Goal: Task Accomplishment & Management: Complete application form

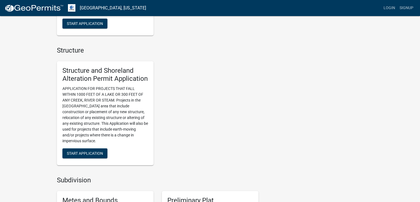
scroll to position [342, 0]
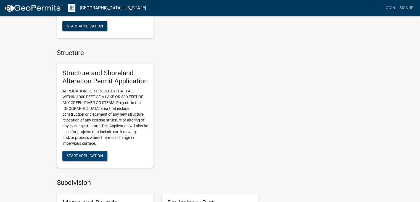
click at [80, 155] on span "Start Application" at bounding box center [85, 155] width 36 height 4
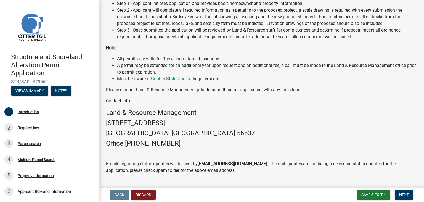
scroll to position [149, 0]
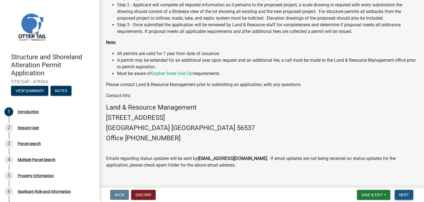
click at [407, 191] on button "Next" at bounding box center [404, 194] width 19 height 10
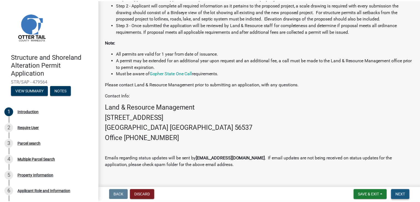
scroll to position [0, 0]
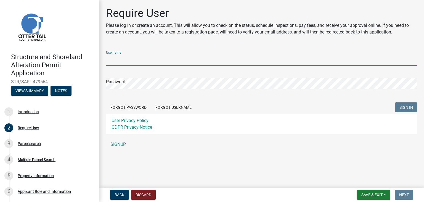
click at [126, 60] on input "Username" at bounding box center [262, 59] width 312 height 11
type input "[PERSON_NAME][EMAIL_ADDRESS][DOMAIN_NAME]"
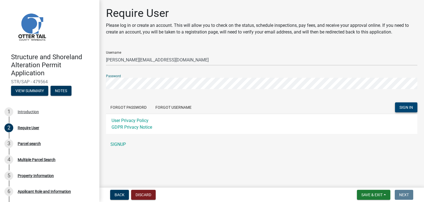
click at [407, 106] on span "SIGN IN" at bounding box center [407, 107] width 14 height 4
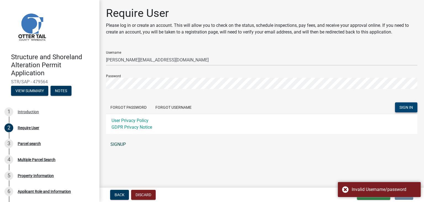
click at [119, 144] on link "SIGNUP" at bounding box center [262, 144] width 312 height 11
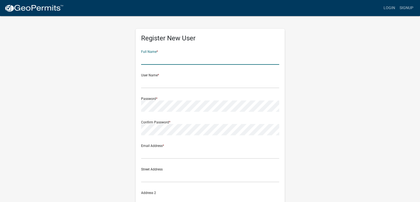
click at [178, 62] on input "text" at bounding box center [210, 58] width 138 height 11
type input "Libby Martin"
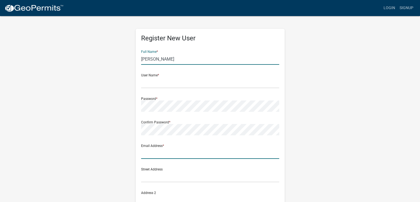
type input "libby@remixdesignstudio.com"
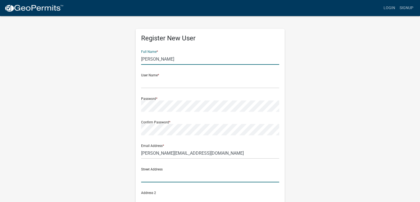
type input "210 15th St NE"
type input "Dilworth"
type input "[US_STATE]"
type input "56529"
type input "2184432599"
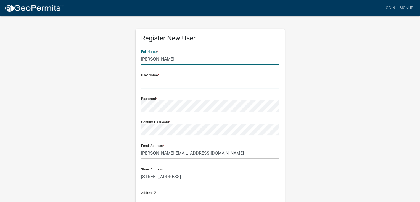
click at [162, 83] on input "text" at bounding box center [210, 82] width 138 height 11
type input "RemixDesignStudio"
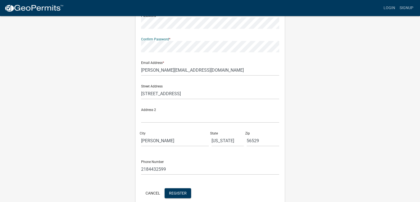
scroll to position [109, 0]
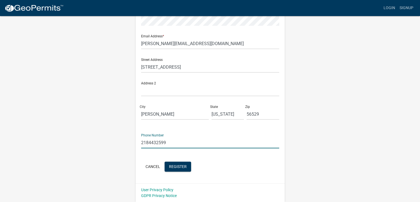
drag, startPoint x: 149, startPoint y: 143, endPoint x: 178, endPoint y: 140, distance: 28.9
click at [178, 140] on input "2184432599" at bounding box center [210, 142] width 138 height 11
type input "2183716798"
click at [185, 162] on button "Register" at bounding box center [178, 166] width 27 height 10
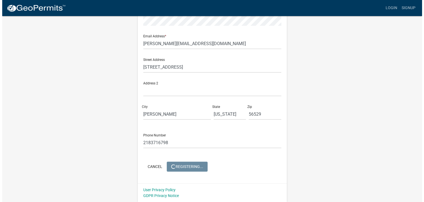
scroll to position [0, 0]
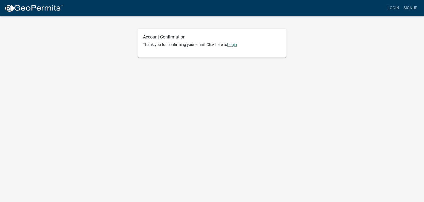
click at [234, 44] on link "Login" at bounding box center [232, 44] width 10 height 4
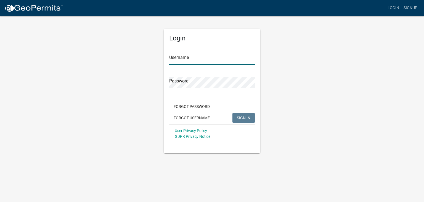
type input "RemixDesignStudio"
click at [245, 118] on span "SIGN IN" at bounding box center [244, 117] width 14 height 4
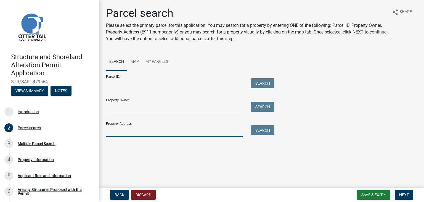
click at [123, 131] on input "Property Address:" at bounding box center [174, 130] width 137 height 11
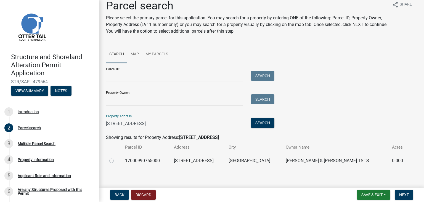
scroll to position [11, 0]
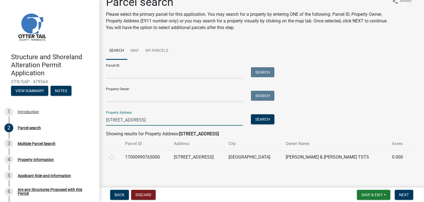
type input "[STREET_ADDRESS]"
click at [116, 154] on label at bounding box center [116, 154] width 0 height 0
click at [116, 156] on input "radio" at bounding box center [118, 156] width 4 height 4
radio input "true"
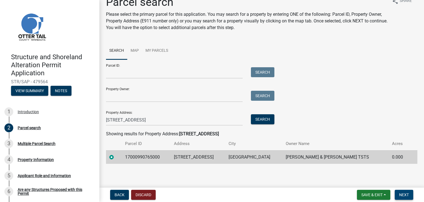
click at [403, 193] on span "Next" at bounding box center [404, 194] width 10 height 4
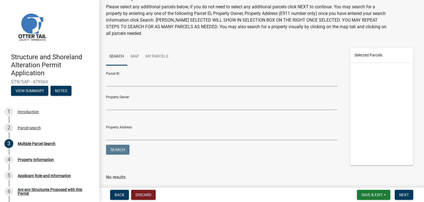
scroll to position [28, 0]
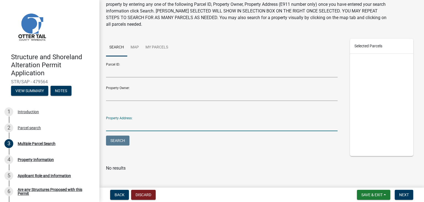
click at [130, 125] on input "Property Address:" at bounding box center [222, 125] width 232 height 11
type input "[STREET_ADDRESS]"
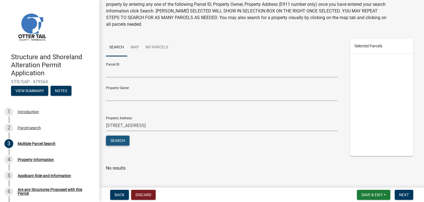
click at [118, 143] on button "Search" at bounding box center [117, 140] width 23 height 10
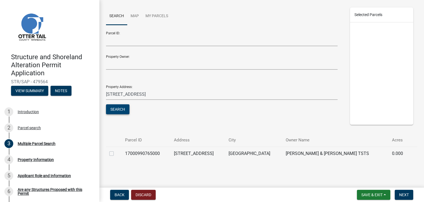
scroll to position [60, 0]
click at [116, 149] on label at bounding box center [116, 149] width 0 height 0
click at [116, 152] on input "checkbox" at bounding box center [118, 151] width 4 height 4
click at [371, 32] on span "17000990765000" at bounding box center [372, 31] width 27 height 4
click at [116, 149] on label at bounding box center [116, 149] width 0 height 0
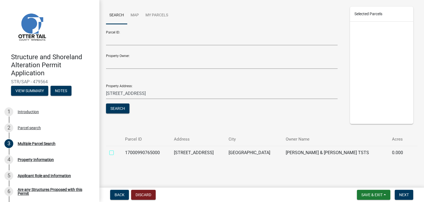
click at [116, 151] on input "checkbox" at bounding box center [118, 151] width 4 height 4
checkbox input "true"
click at [405, 194] on span "Next" at bounding box center [404, 194] width 10 height 4
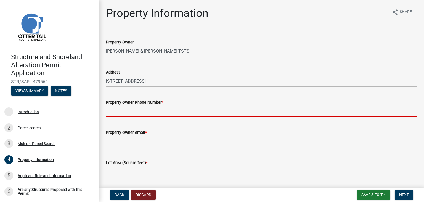
click at [136, 114] on input "Property Owner Phone Number *" at bounding box center [262, 111] width 312 height 11
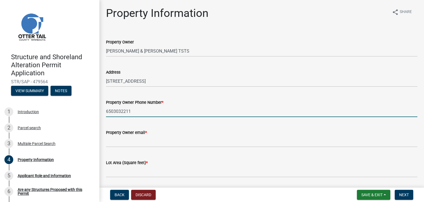
type input "6503032211"
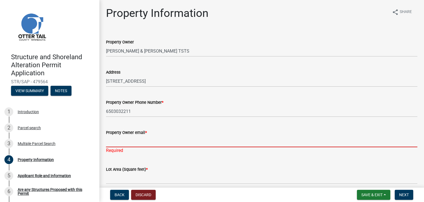
paste input "[EMAIL_ADDRESS][DOMAIN_NAME]"
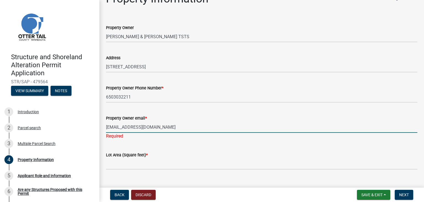
scroll to position [55, 0]
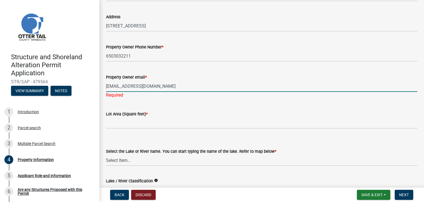
type input "[EMAIL_ADDRESS][DOMAIN_NAME]"
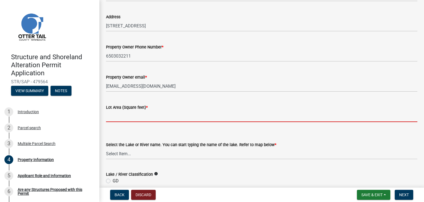
click at [128, 123] on wm-data-entity-input "Lot Area (Square feet) *" at bounding box center [262, 111] width 312 height 31
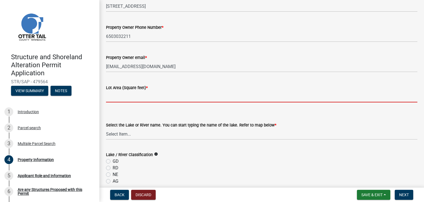
scroll to position [83, 0]
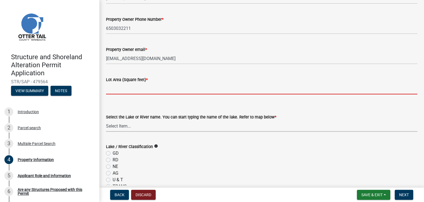
click at [139, 124] on form "Select the Lake or River name. You can start typing the name of the lake. Refer…" at bounding box center [262, 119] width 312 height 25
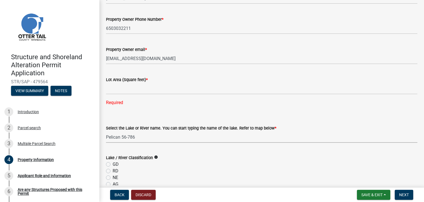
click at [106, 131] on select "Select Item... None [PERSON_NAME] 56-031 [PERSON_NAME] 56-118 [PERSON_NAME] 56-…" at bounding box center [262, 136] width 312 height 11
select select "758382b1-a9b7-40fb-b133-d60fa51a6422"
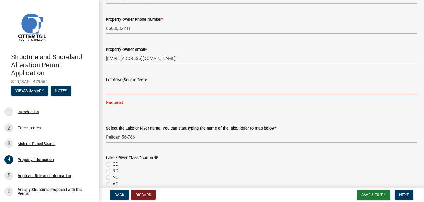
click at [122, 88] on input "text" at bounding box center [262, 88] width 312 height 11
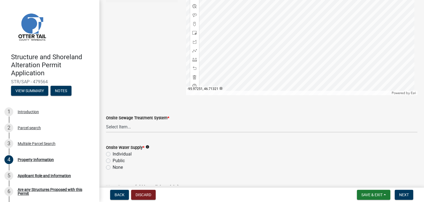
scroll to position [387, 0]
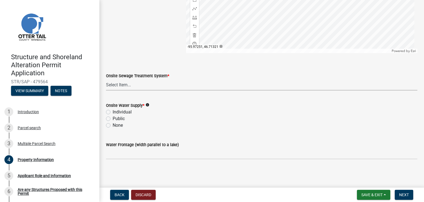
click at [123, 88] on select "Select Item... L&R Certificate of Compliance within 5yrs Compliance Inspection …" at bounding box center [262, 84] width 312 height 11
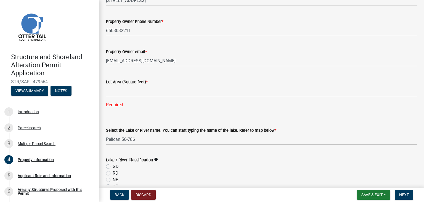
scroll to position [83, 0]
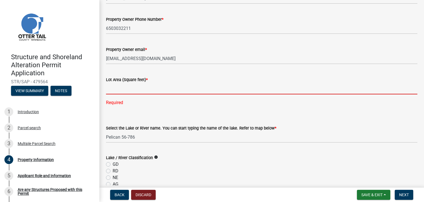
click at [126, 91] on input "text" at bounding box center [262, 88] width 312 height 11
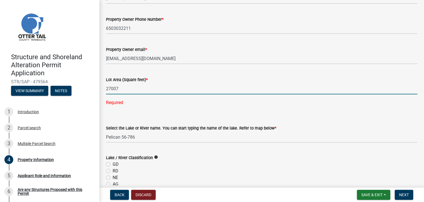
click at [110, 88] on input "27007" at bounding box center [262, 88] width 312 height 11
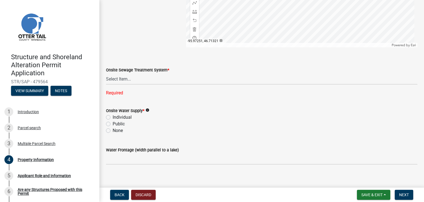
scroll to position [398, 0]
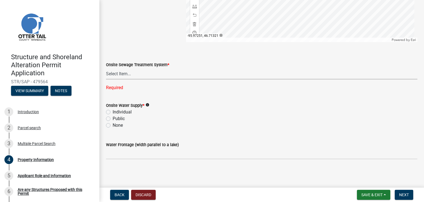
type input "27007"
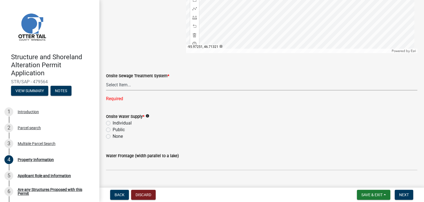
click at [129, 79] on select "Select Item... L&R Certificate of Compliance within 5yrs Compliance Inspection …" at bounding box center [262, 84] width 312 height 11
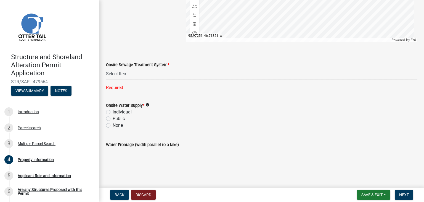
click at [146, 58] on form "Onsite Sewage Treatment System * Select Item... L&R Certificate of Compliance w…" at bounding box center [262, 67] width 312 height 25
click at [113, 112] on label "Individual" at bounding box center [122, 112] width 19 height 7
click at [113, 112] on input "Individual" at bounding box center [115, 111] width 4 height 4
radio input "true"
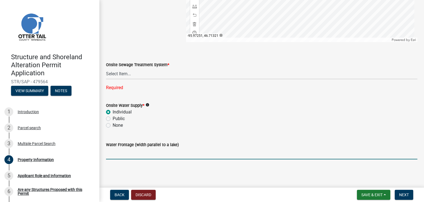
click at [138, 154] on input "Water Frontage (width parallel to a lake)" at bounding box center [262, 153] width 312 height 11
click at [120, 77] on select "Select Item... L&R Certificate of Compliance within 5yrs Compliance Inspection …" at bounding box center [262, 73] width 312 height 11
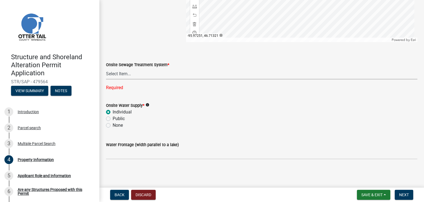
click at [369, 72] on select "Select Item... L&R Certificate of Compliance within 5yrs Compliance Inspection …" at bounding box center [262, 73] width 312 height 11
click at [371, 195] on span "Save & Exit" at bounding box center [372, 194] width 21 height 4
click at [362, 179] on button "Save & Exit" at bounding box center [368, 179] width 44 height 13
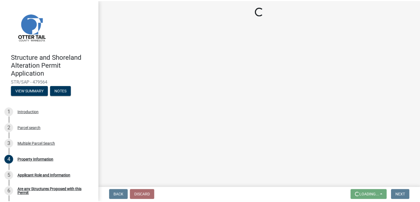
scroll to position [0, 0]
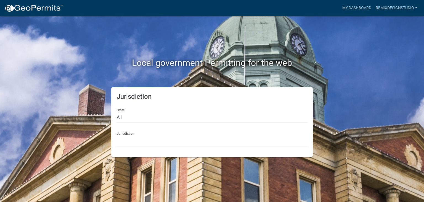
click at [238, 166] on div "Local government Permitting for the web Jurisdiction State All [US_STATE] [US_S…" at bounding box center [212, 101] width 424 height 202
click at [360, 8] on link "My Dashboard" at bounding box center [356, 8] width 33 height 10
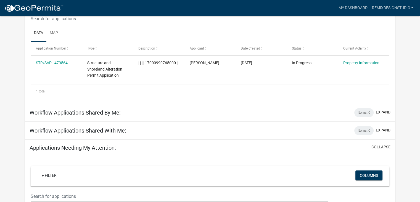
scroll to position [46, 0]
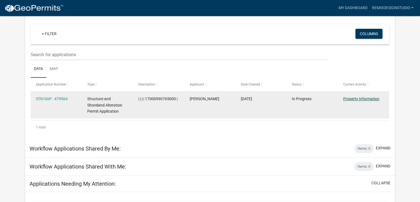
click at [352, 99] on link "Property Information" at bounding box center [361, 98] width 36 height 4
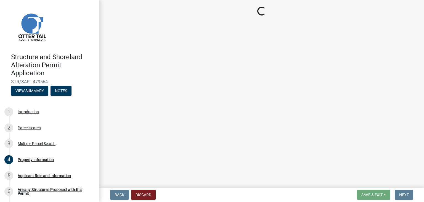
select select "758382b1-a9b7-40fb-b133-d60fa51a6422"
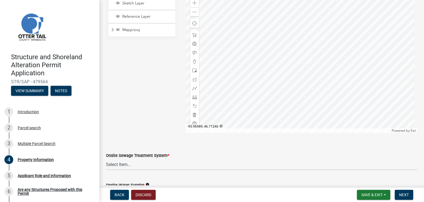
scroll to position [293, 0]
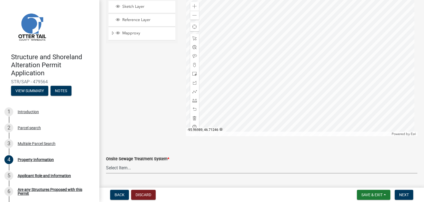
click at [126, 167] on select "Select Item... L&R Certificate of Compliance within 5yrs Compliance Inspection …" at bounding box center [262, 167] width 312 height 11
click at [402, 196] on span "Next" at bounding box center [404, 194] width 10 height 4
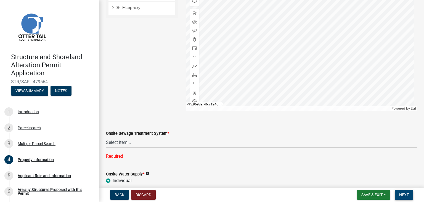
scroll to position [348, 0]
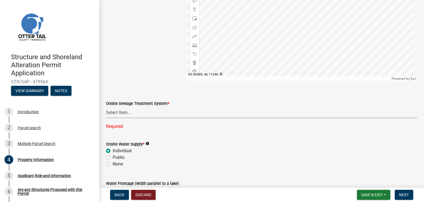
click at [121, 113] on select "Select Item... L&R Certificate of Compliance within 5yrs Compliance Inspection …" at bounding box center [262, 112] width 312 height 11
click at [106, 107] on select "Select Item... L&R Certificate of Compliance within 5yrs Compliance Inspection …" at bounding box center [262, 112] width 312 height 11
select select "bc365043-463f-4dd2-a146-228392936da3"
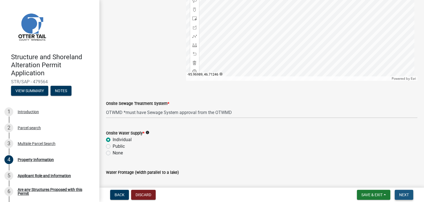
click at [403, 194] on span "Next" at bounding box center [404, 194] width 10 height 4
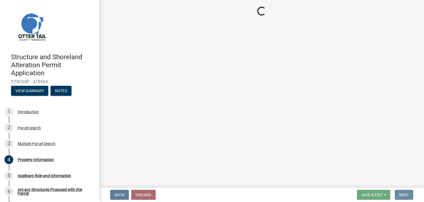
scroll to position [0, 0]
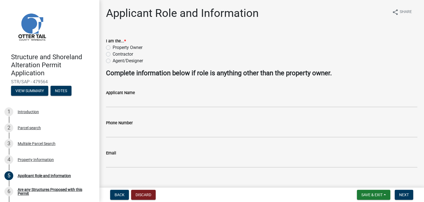
click at [113, 56] on label "Contractor" at bounding box center [123, 54] width 20 height 7
click at [113, 54] on input "Contractor" at bounding box center [115, 53] width 4 height 4
radio input "true"
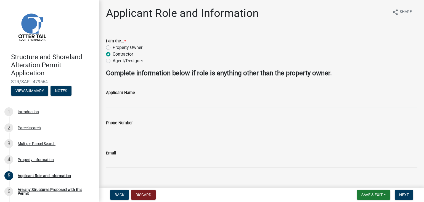
click at [122, 103] on input "Applicant Name" at bounding box center [262, 101] width 312 height 11
type input "[PERSON_NAME]"
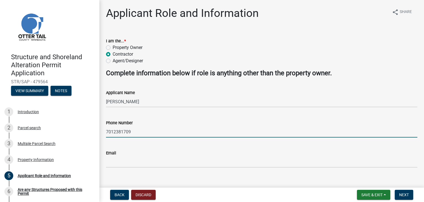
type input "7012381709"
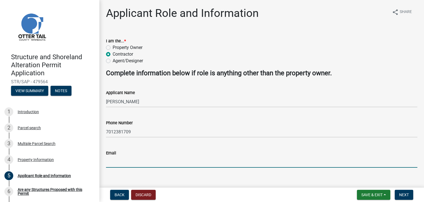
click at [128, 159] on input "Email" at bounding box center [262, 161] width 312 height 11
type input "[PERSON_NAME][EMAIL_ADDRESS][DOMAIN_NAME]"
click at [410, 194] on button "Next" at bounding box center [404, 194] width 19 height 10
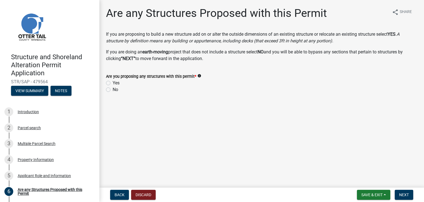
click at [113, 90] on label "No" at bounding box center [116, 89] width 6 height 7
click at [113, 90] on input "No" at bounding box center [115, 88] width 4 height 4
radio input "true"
click at [402, 197] on button "Next" at bounding box center [404, 194] width 19 height 10
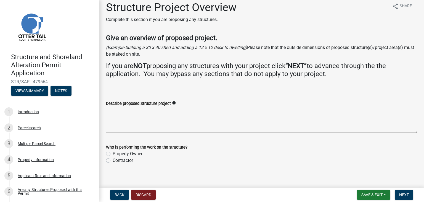
scroll to position [11, 0]
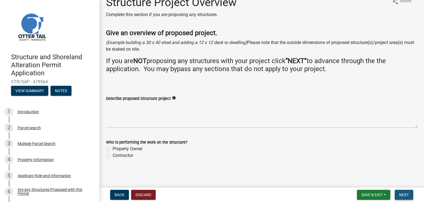
click at [398, 195] on button "Next" at bounding box center [404, 194] width 19 height 10
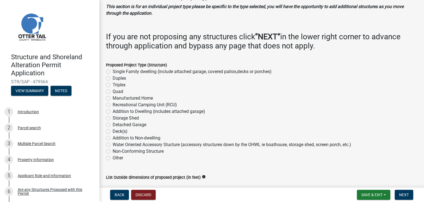
scroll to position [55, 0]
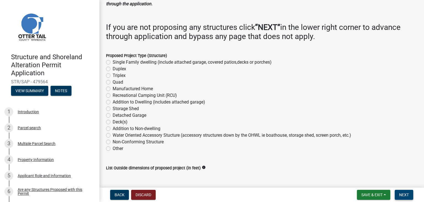
click at [404, 193] on span "Next" at bounding box center [404, 194] width 10 height 4
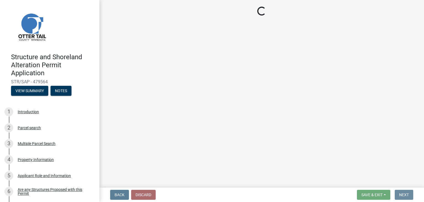
scroll to position [0, 0]
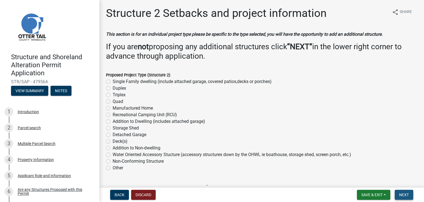
click at [401, 191] on button "Next" at bounding box center [404, 194] width 19 height 10
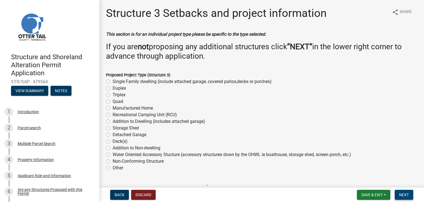
drag, startPoint x: 408, startPoint y: 194, endPoint x: 409, endPoint y: 196, distance: 3.2
click at [407, 194] on span "Next" at bounding box center [404, 194] width 10 height 4
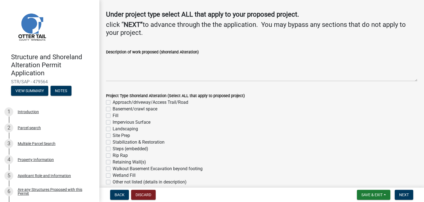
scroll to position [55, 0]
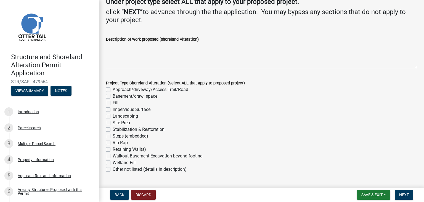
click at [113, 90] on label "Approach/driveway/Access Trail/Road" at bounding box center [151, 89] width 76 height 7
click at [113, 90] on input "Approach/driveway/Access Trail/Road" at bounding box center [115, 88] width 4 height 4
checkbox input "true"
checkbox input "false"
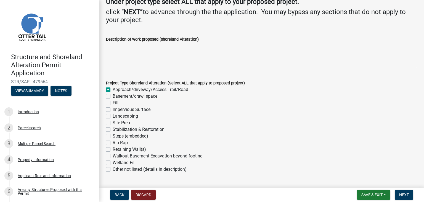
checkbox input "false"
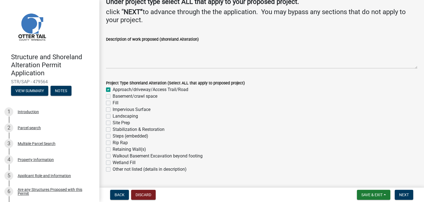
checkbox input "false"
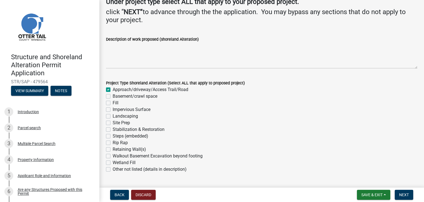
click at [113, 116] on label "Landscaping" at bounding box center [125, 116] width 25 height 7
click at [113, 116] on input "Landscaping" at bounding box center [115, 115] width 4 height 4
checkbox input "true"
checkbox input "false"
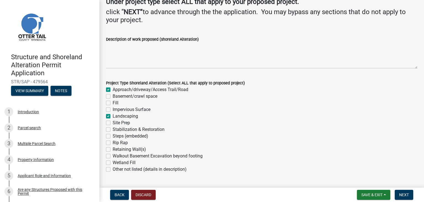
checkbox input "false"
checkbox input "true"
checkbox input "false"
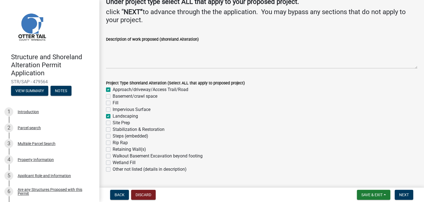
checkbox input "false"
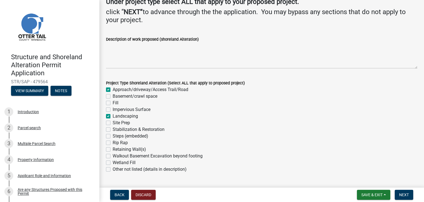
checkbox input "false"
click at [113, 110] on label "Impervious Surface" at bounding box center [132, 109] width 38 height 7
click at [113, 110] on input "Impervious Surface" at bounding box center [115, 108] width 4 height 4
checkbox input "true"
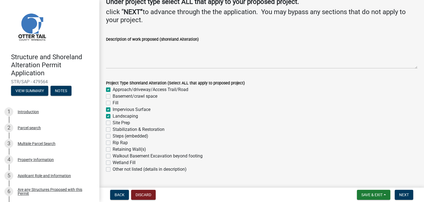
checkbox input "false"
checkbox input "true"
checkbox input "false"
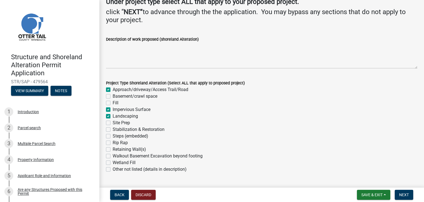
checkbox input "false"
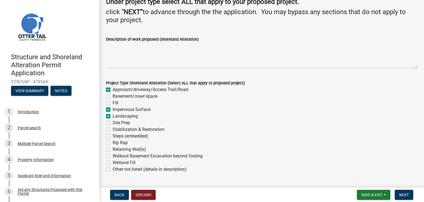
checkbox input "false"
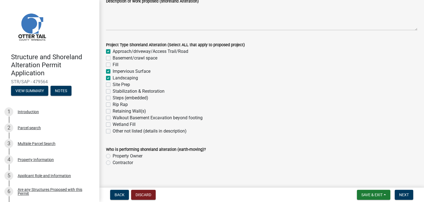
scroll to position [101, 0]
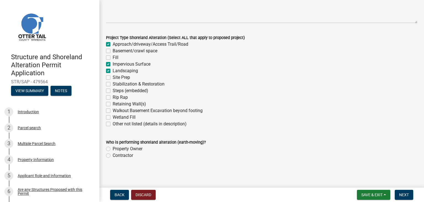
click at [113, 155] on label "Contractor" at bounding box center [123, 155] width 20 height 7
click at [113, 155] on input "Contractor" at bounding box center [115, 154] width 4 height 4
radio input "true"
click at [121, 195] on span "Back" at bounding box center [120, 194] width 10 height 4
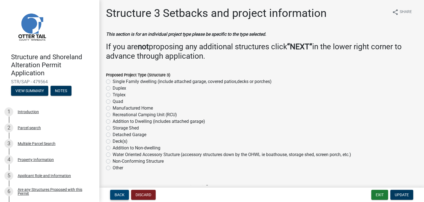
click at [121, 195] on span "Back" at bounding box center [120, 194] width 10 height 4
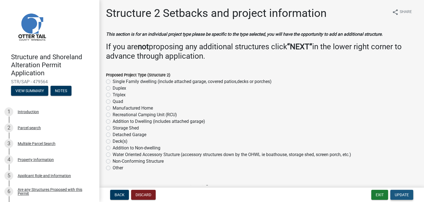
click at [400, 195] on span "Update" at bounding box center [402, 194] width 14 height 4
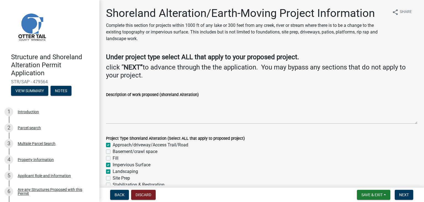
scroll to position [83, 0]
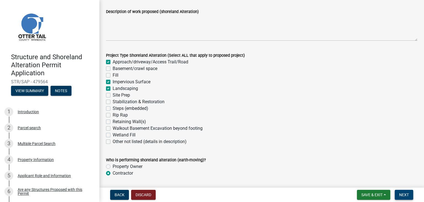
click at [408, 194] on span "Next" at bounding box center [404, 194] width 10 height 4
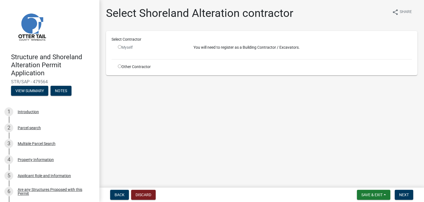
click at [119, 67] on input "radio" at bounding box center [120, 66] width 4 height 4
radio input "true"
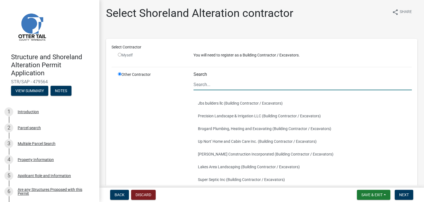
click at [213, 87] on input "Search" at bounding box center [303, 84] width 218 height 11
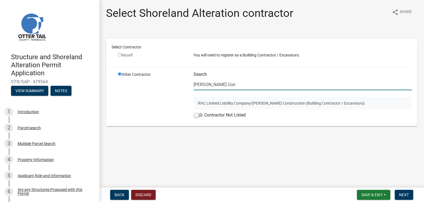
type input "[PERSON_NAME] Con"
click at [293, 101] on button "RHC Limited Liability Company/[PERSON_NAME] Construction (Building Contractor /…" at bounding box center [303, 103] width 218 height 13
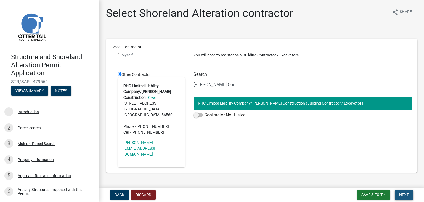
click at [402, 195] on span "Next" at bounding box center [404, 194] width 10 height 4
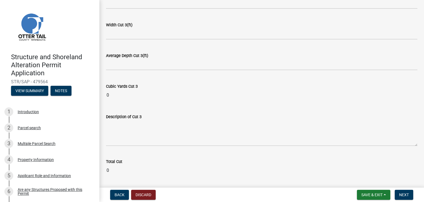
scroll to position [694, 0]
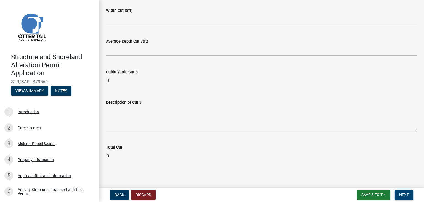
click at [410, 192] on button "Next" at bounding box center [404, 194] width 19 height 10
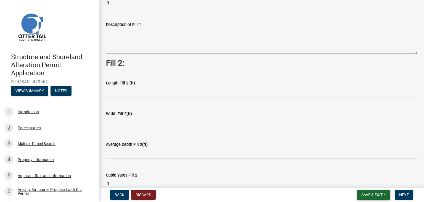
scroll to position [166, 0]
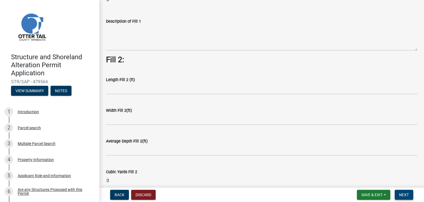
click at [406, 194] on span "Next" at bounding box center [404, 194] width 10 height 4
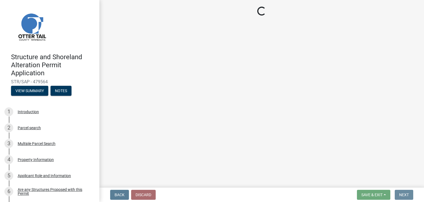
scroll to position [0, 0]
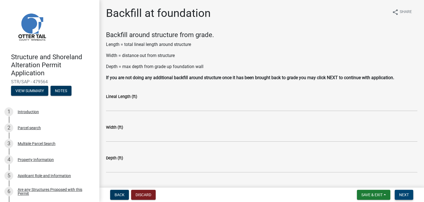
click at [403, 193] on span "Next" at bounding box center [404, 194] width 10 height 4
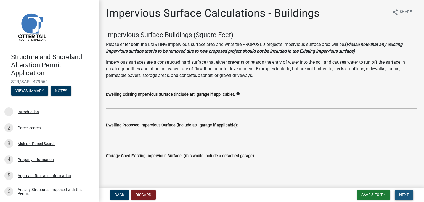
click at [411, 197] on button "Next" at bounding box center [404, 194] width 19 height 10
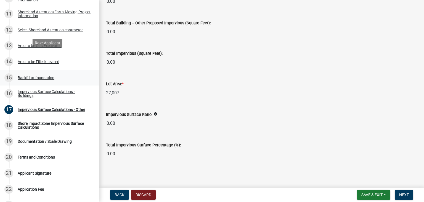
scroll to position [276, 0]
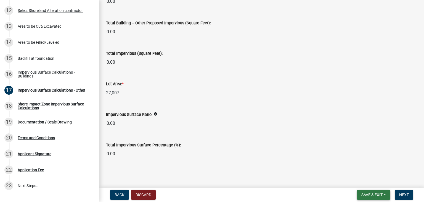
click at [379, 196] on span "Save & Exit" at bounding box center [372, 194] width 21 height 4
click at [359, 166] on button "Save" at bounding box center [368, 166] width 44 height 13
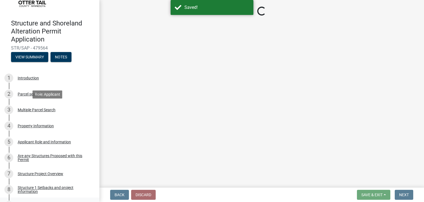
scroll to position [0, 0]
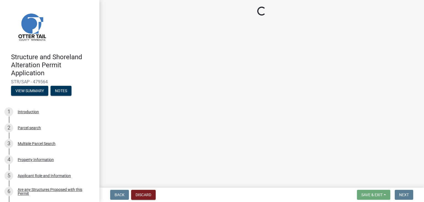
select select "758382b1-a9b7-40fb-b133-d60fa51a6422"
select select "bc365043-463f-4dd2-a146-228392936da3"
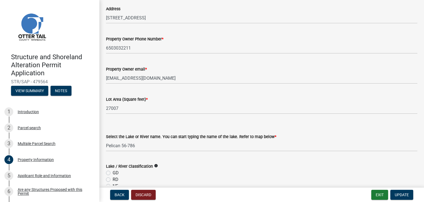
scroll to position [55, 0]
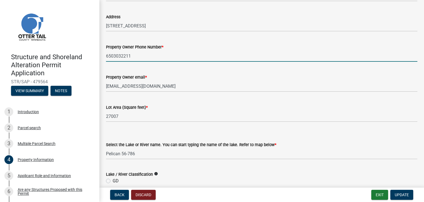
drag, startPoint x: 139, startPoint y: 57, endPoint x: 79, endPoint y: 53, distance: 59.8
click at [79, 53] on div "Structure and Shoreland Alteration Permit Application STR/SAP - 479564 View Sum…" at bounding box center [212, 101] width 424 height 202
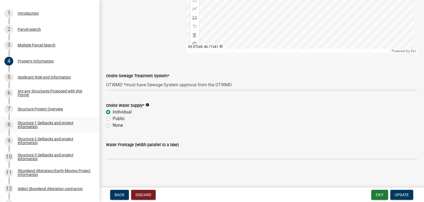
scroll to position [110, 0]
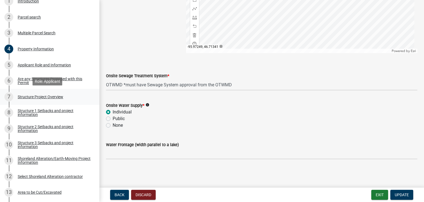
click at [23, 99] on div "Structure Project Overview" at bounding box center [41, 97] width 46 height 4
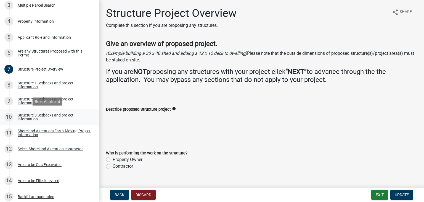
scroll to position [166, 0]
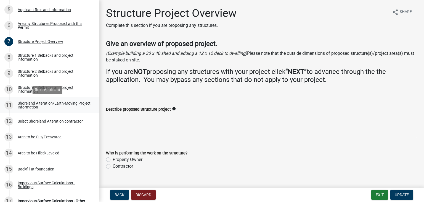
click at [26, 108] on div "Shoreland Alteration/Earth-Moving Project Information" at bounding box center [54, 105] width 73 height 8
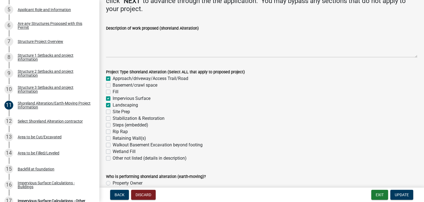
scroll to position [0, 0]
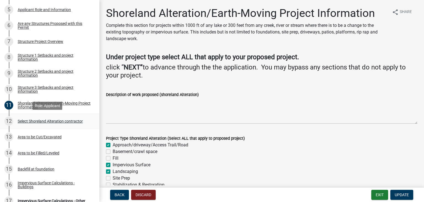
click at [29, 123] on div "Select Shoreland Alteration contractor" at bounding box center [50, 121] width 65 height 4
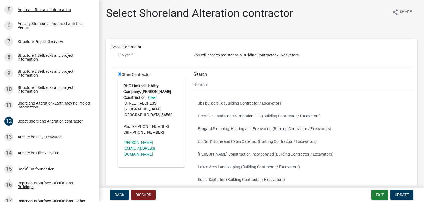
click at [34, 138] on div "Area to be Cut/Excavated" at bounding box center [40, 137] width 44 height 4
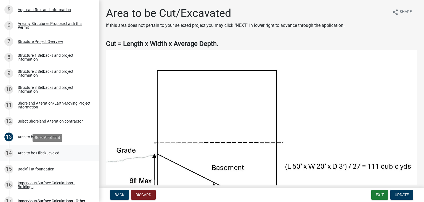
click at [41, 153] on div "Area to be Filled/Leveled" at bounding box center [39, 153] width 42 height 4
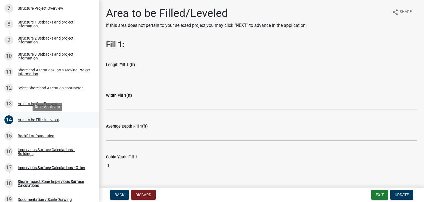
scroll to position [221, 0]
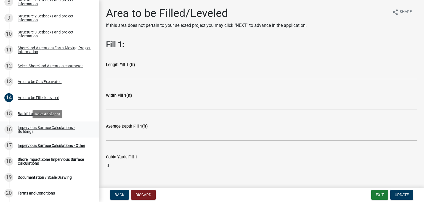
click at [34, 129] on div "Impervious Surface Calculations - Buildings" at bounding box center [54, 129] width 73 height 8
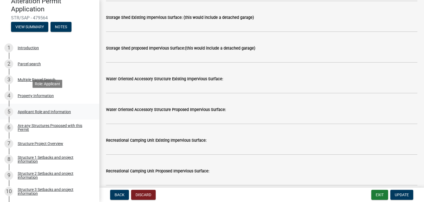
scroll to position [55, 0]
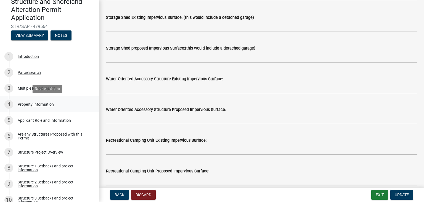
click at [31, 104] on div "Property Information" at bounding box center [36, 104] width 36 height 4
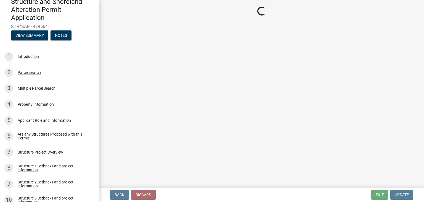
select select "758382b1-a9b7-40fb-b133-d60fa51a6422"
select select "bc365043-463f-4dd2-a146-228392936da3"
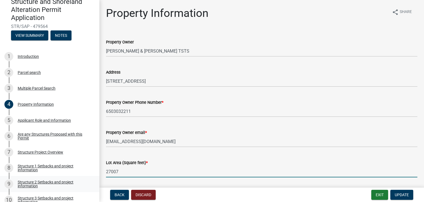
drag, startPoint x: 126, startPoint y: 169, endPoint x: 55, endPoint y: 180, distance: 71.7
click at [55, 180] on div "Structure and Shoreland Alteration Permit Application STR/SAP - 479564 View Sum…" at bounding box center [212, 101] width 424 height 202
click at [135, 171] on input "31,139" at bounding box center [262, 171] width 312 height 11
type input "31139"
click at [403, 193] on span "Update" at bounding box center [402, 194] width 14 height 4
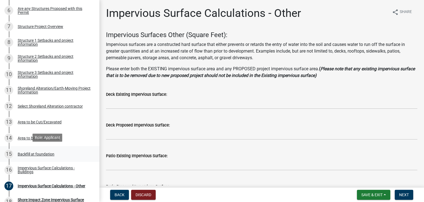
scroll to position [193, 0]
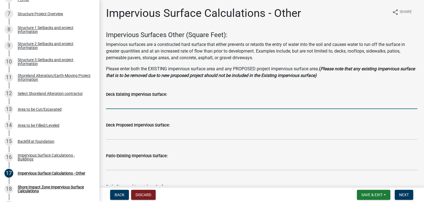
click at [129, 102] on input "text" at bounding box center [262, 103] width 312 height 11
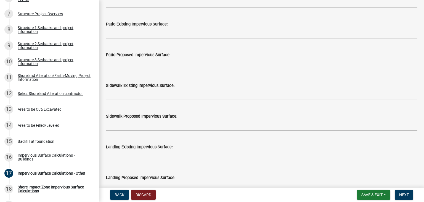
scroll to position [138, 0]
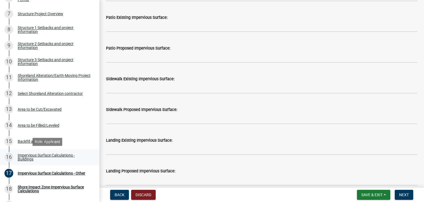
click at [31, 155] on div "Impervious Surface Calculations - Buildings" at bounding box center [54, 157] width 73 height 8
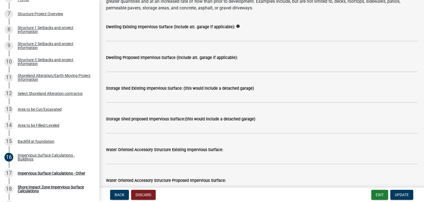
scroll to position [55, 0]
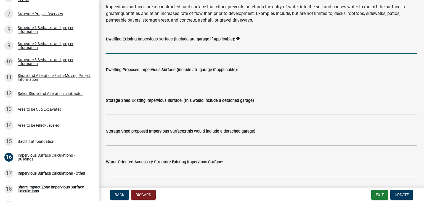
click at [120, 46] on input "text" at bounding box center [262, 47] width 312 height 11
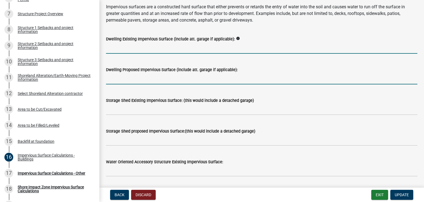
click at [149, 79] on input "text" at bounding box center [262, 78] width 312 height 11
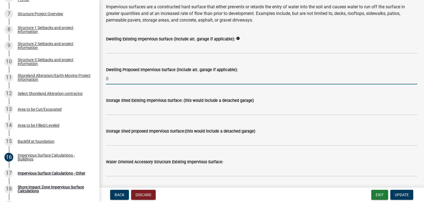
type input "0"
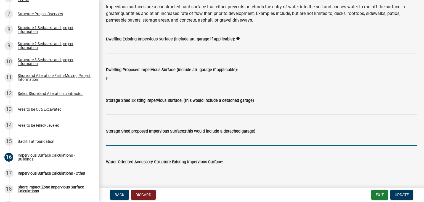
click at [121, 144] on input "text" at bounding box center [262, 139] width 312 height 11
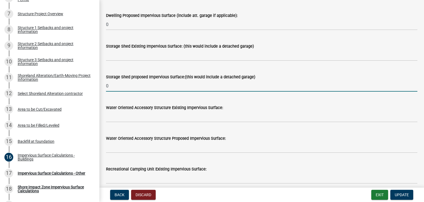
scroll to position [110, 0]
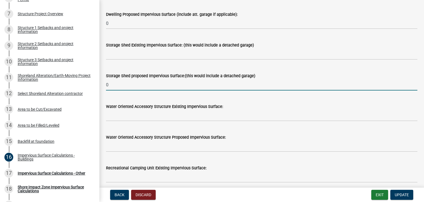
type input "0"
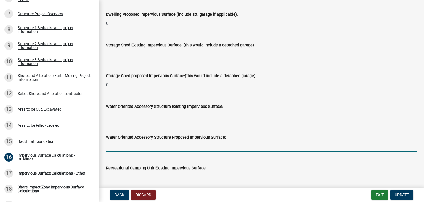
click at [125, 146] on input "text" at bounding box center [262, 145] width 312 height 11
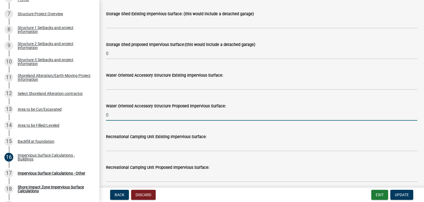
scroll to position [166, 0]
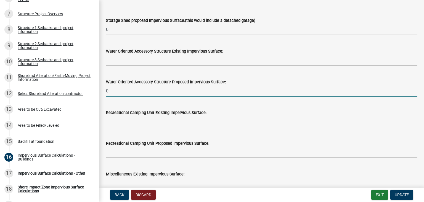
type input "0"
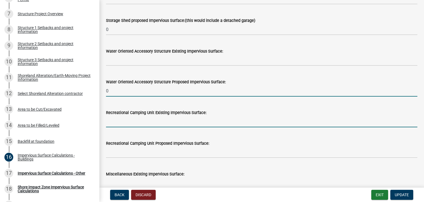
click at [121, 121] on input "text" at bounding box center [262, 121] width 312 height 11
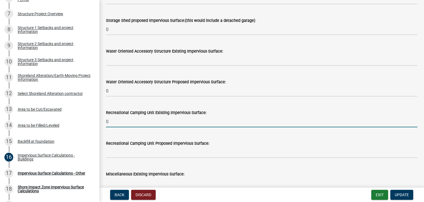
type input "0"
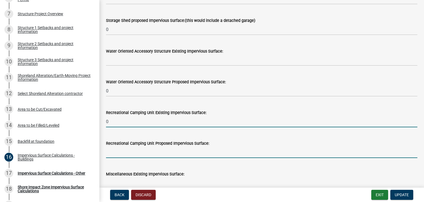
drag, startPoint x: 115, startPoint y: 153, endPoint x: 115, endPoint y: 156, distance: 2.8
click at [115, 155] on input "text" at bounding box center [262, 151] width 312 height 11
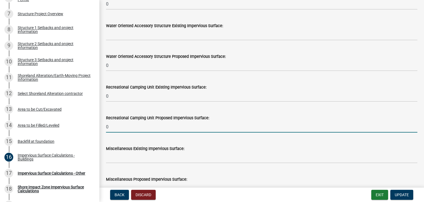
scroll to position [221, 0]
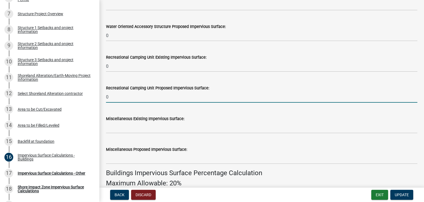
type input "0"
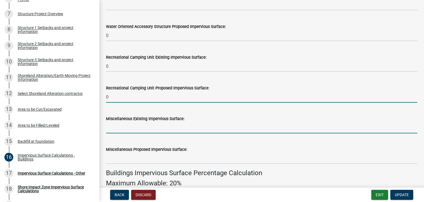
click at [121, 130] on input "text" at bounding box center [262, 127] width 312 height 11
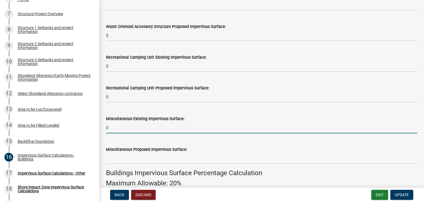
type input "0"
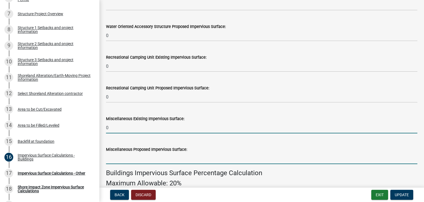
click at [113, 160] on input "text" at bounding box center [262, 157] width 312 height 11
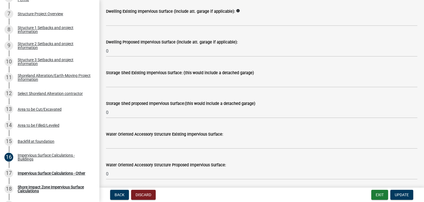
scroll to position [28, 0]
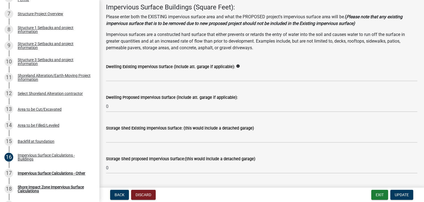
type input "0"
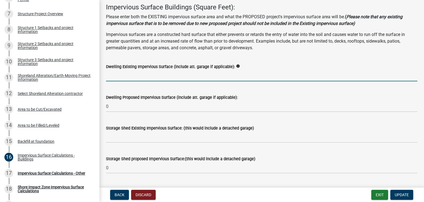
click at [112, 78] on input "text" at bounding box center [262, 75] width 312 height 11
type input "2200"
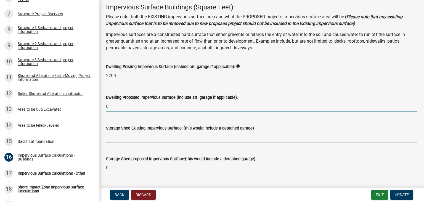
click at [138, 107] on input "0" at bounding box center [262, 106] width 312 height 11
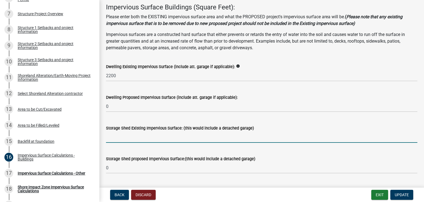
click at [127, 138] on input "text" at bounding box center [262, 136] width 312 height 11
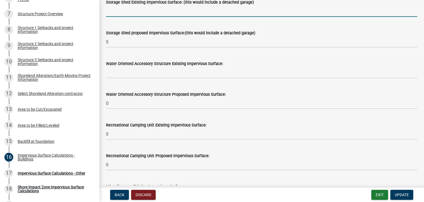
scroll to position [166, 0]
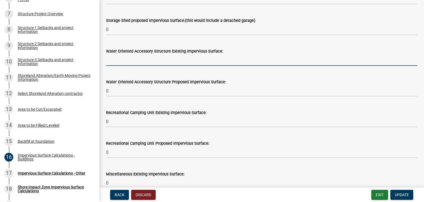
click at [124, 61] on input "text" at bounding box center [262, 59] width 312 height 11
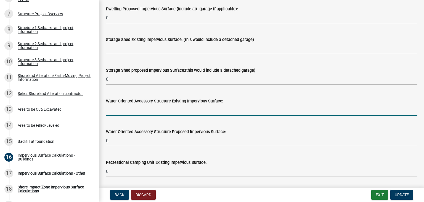
scroll to position [110, 0]
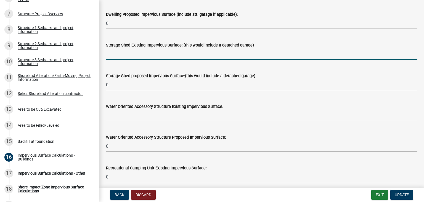
click at [124, 58] on input "text" at bounding box center [262, 53] width 312 height 11
click at [402, 194] on span "Update" at bounding box center [402, 194] width 14 height 4
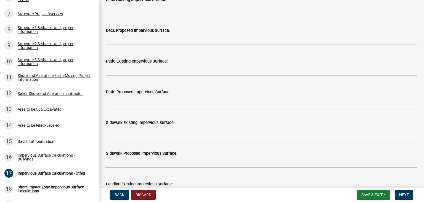
scroll to position [83, 0]
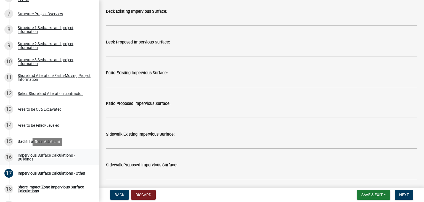
click at [33, 156] on div "Impervious Surface Calculations - Buildings" at bounding box center [54, 157] width 73 height 8
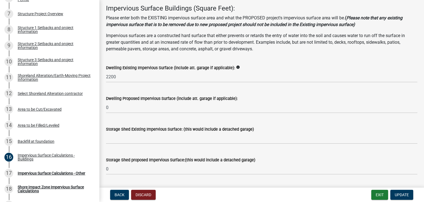
scroll to position [55, 0]
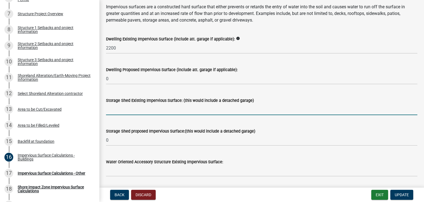
click at [122, 111] on input "text" at bounding box center [262, 109] width 312 height 11
type input "396"
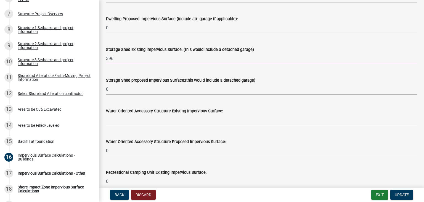
scroll to position [138, 0]
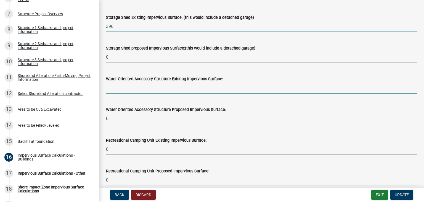
click at [126, 86] on input "text" at bounding box center [262, 87] width 312 height 11
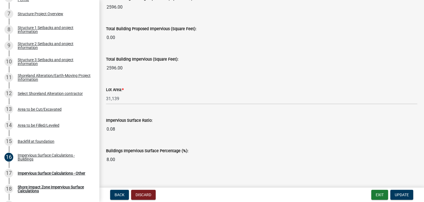
scroll to position [431, 0]
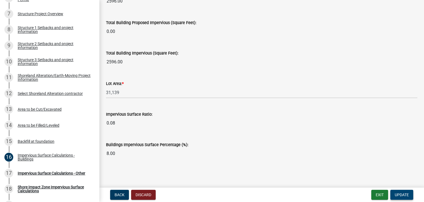
type input "576"
